Goal: Task Accomplishment & Management: Manage account settings

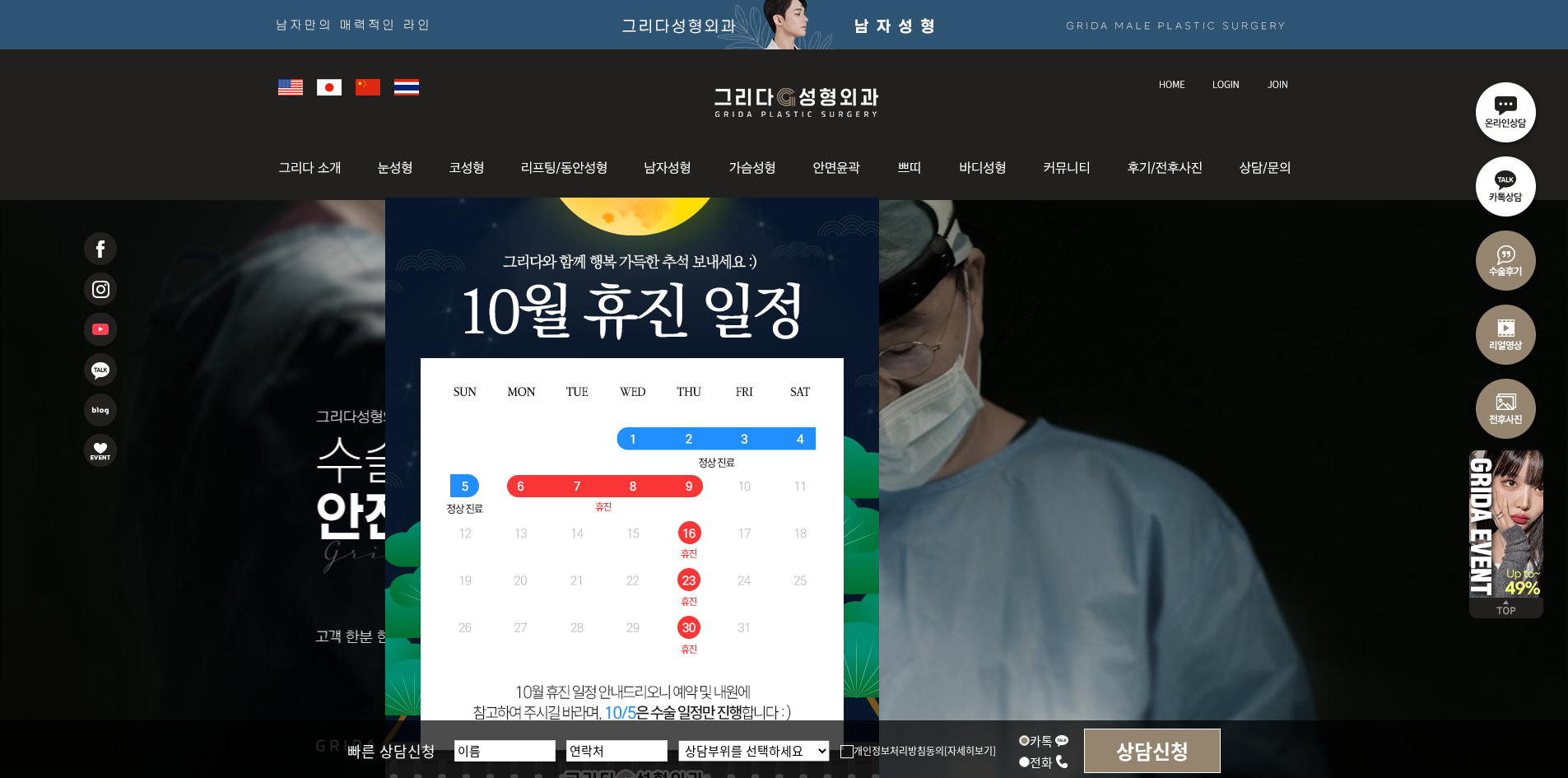
click at [1219, 78] on link at bounding box center [1227, 69] width 46 height 23
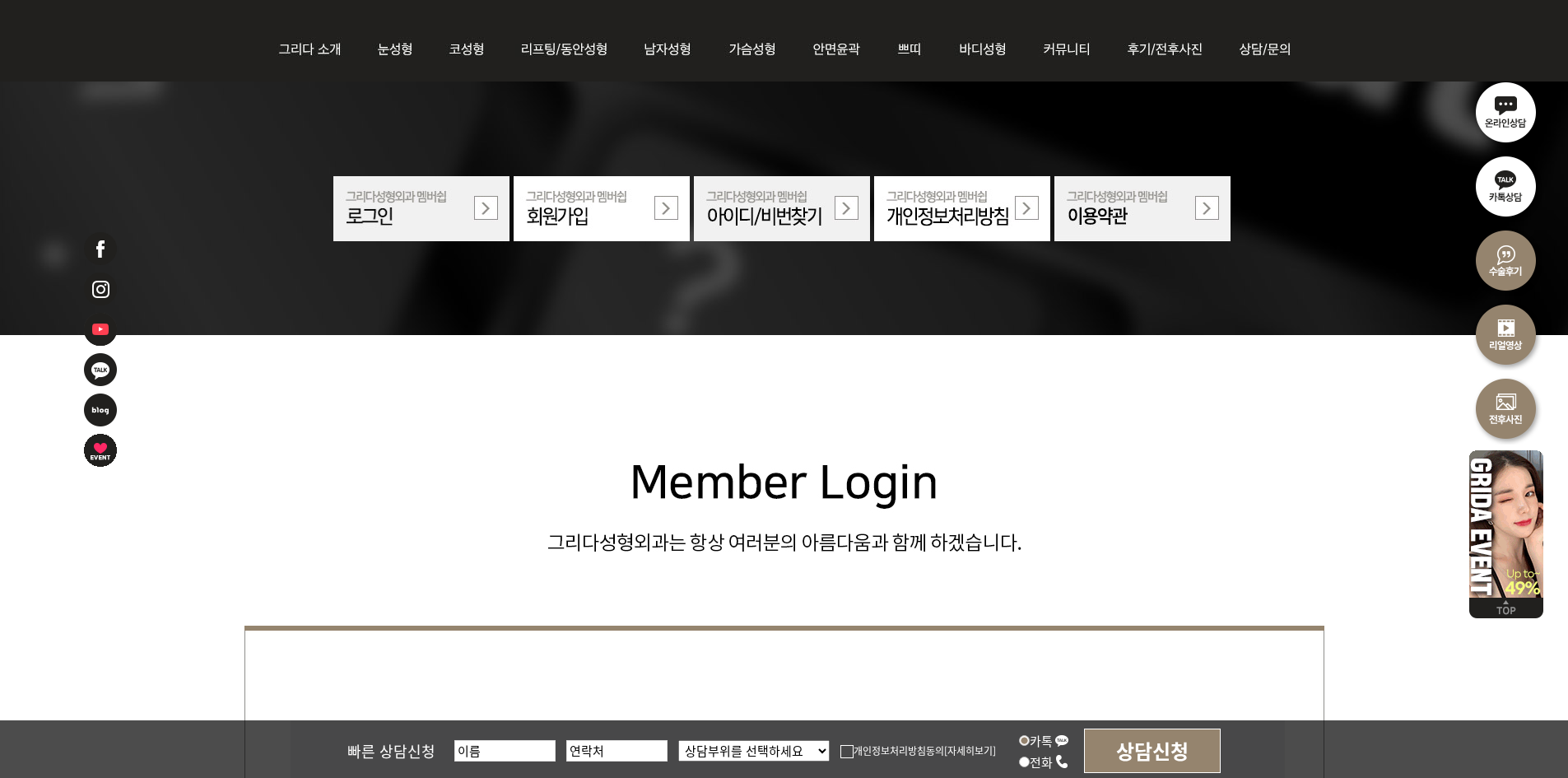
scroll to position [412, 0]
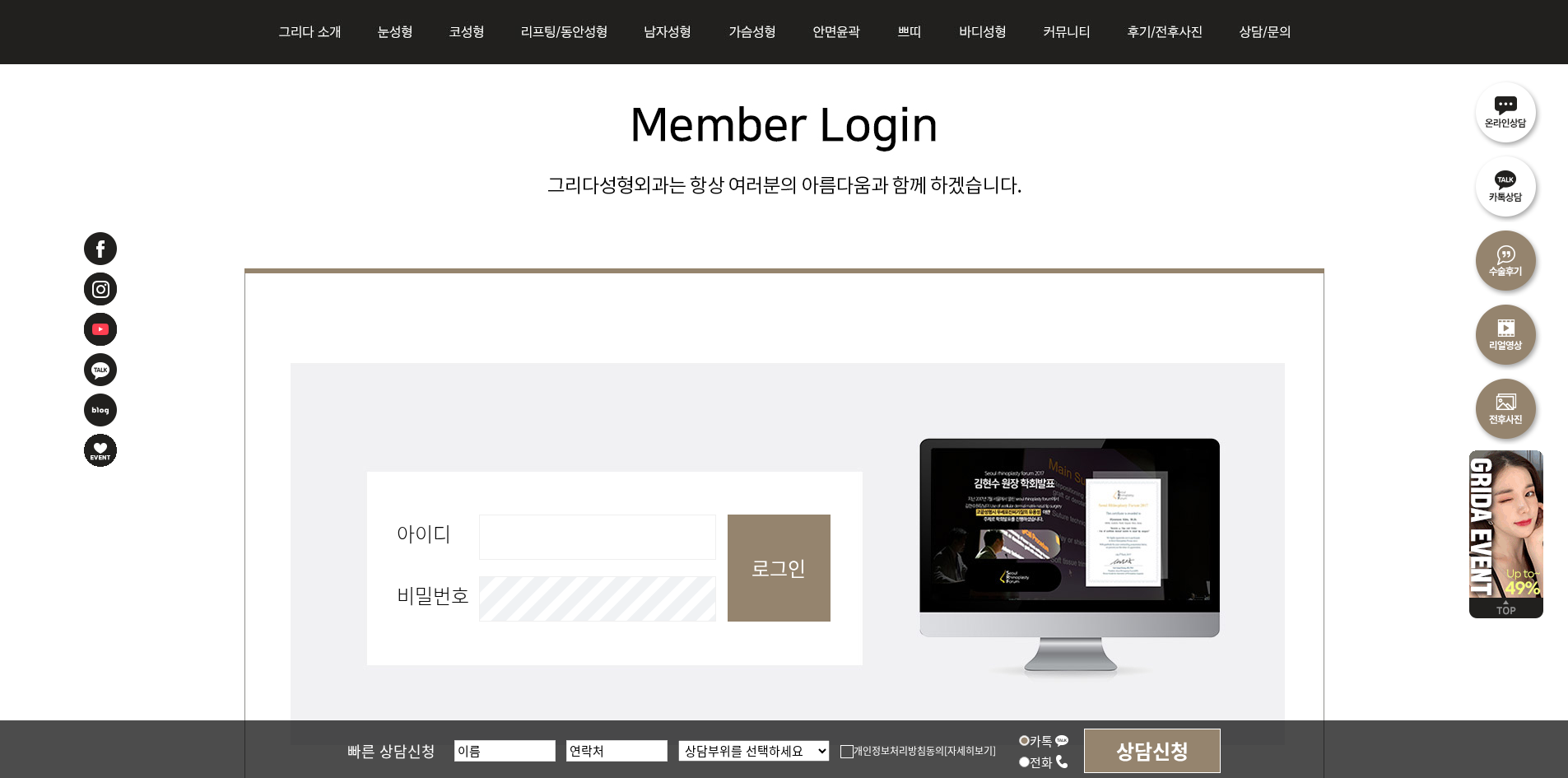
click at [531, 542] on input "아이디 필수" at bounding box center [597, 537] width 237 height 45
type input "admin"
click at [752, 573] on input "로그인" at bounding box center [779, 568] width 103 height 107
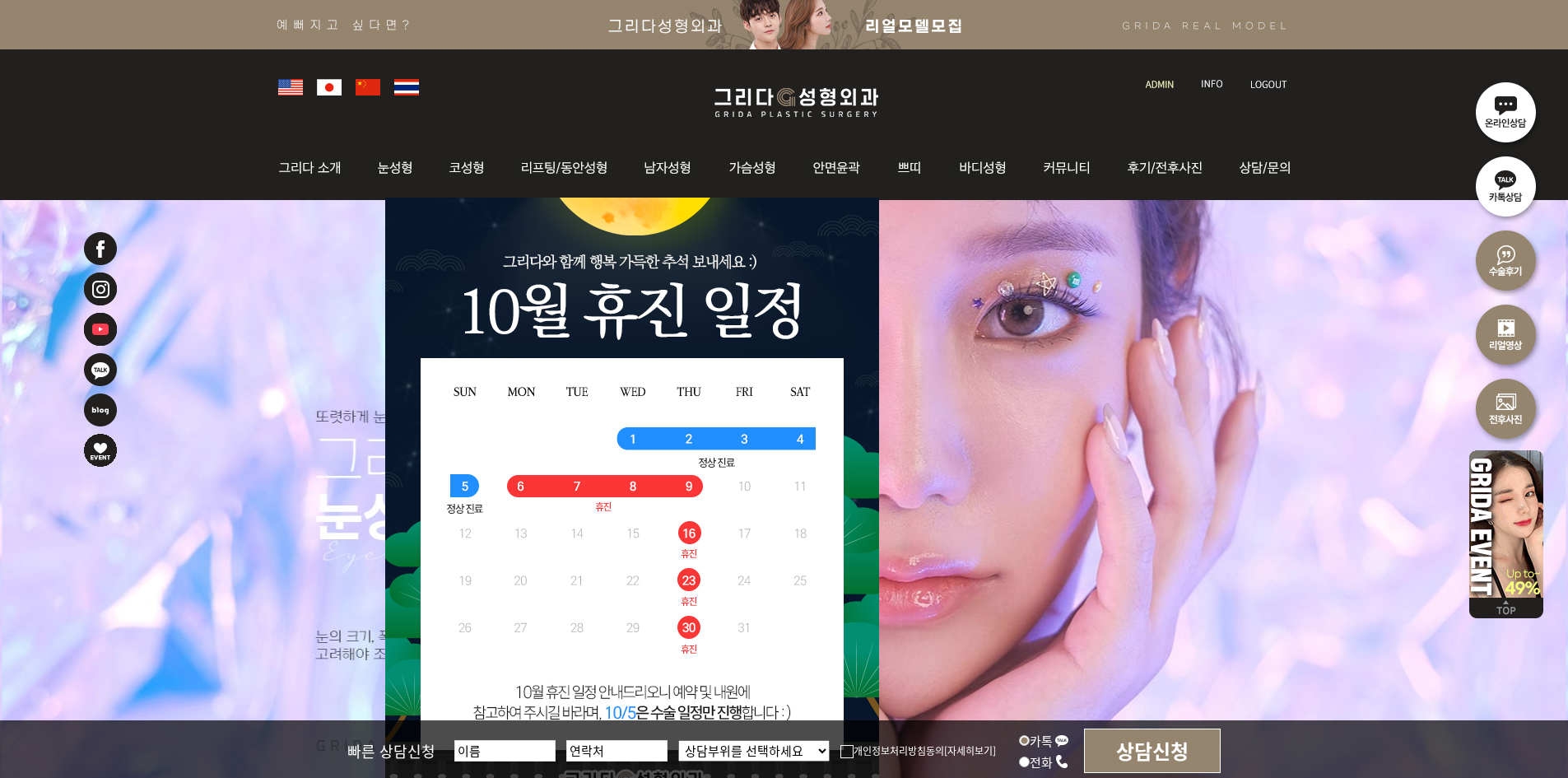
click at [1167, 83] on img at bounding box center [1159, 84] width 28 height 9
